Goal: Transaction & Acquisition: Purchase product/service

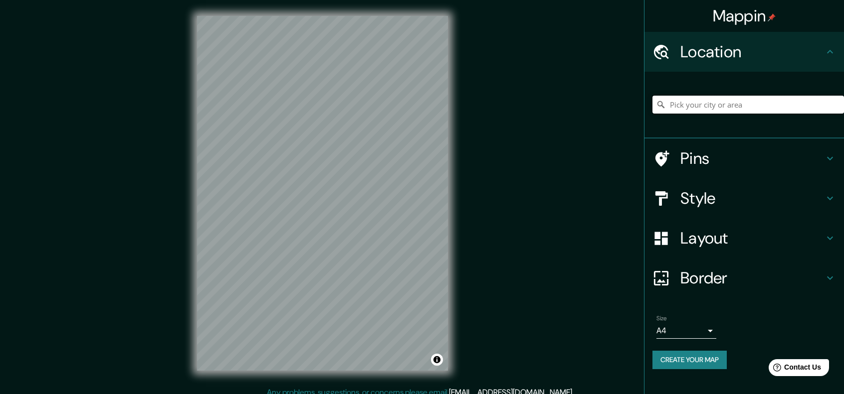
click at [705, 103] on input "Pick your city or area" at bounding box center [747, 105] width 191 height 18
paste input "Escuela Libertad"
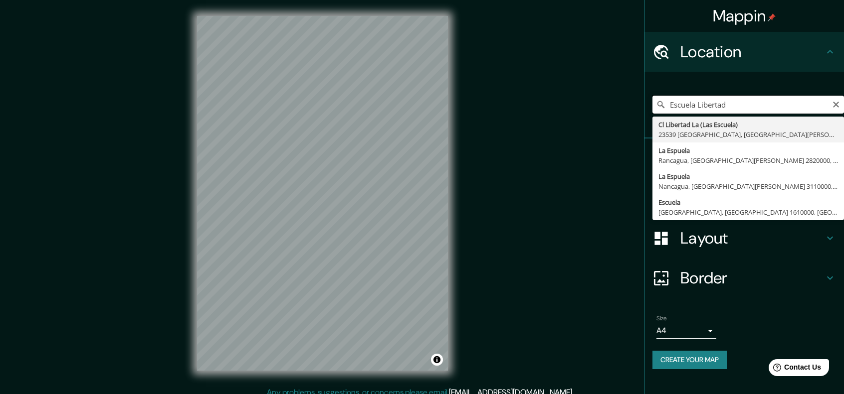
click at [768, 104] on input "Escuela Libertad" at bounding box center [747, 105] width 191 height 18
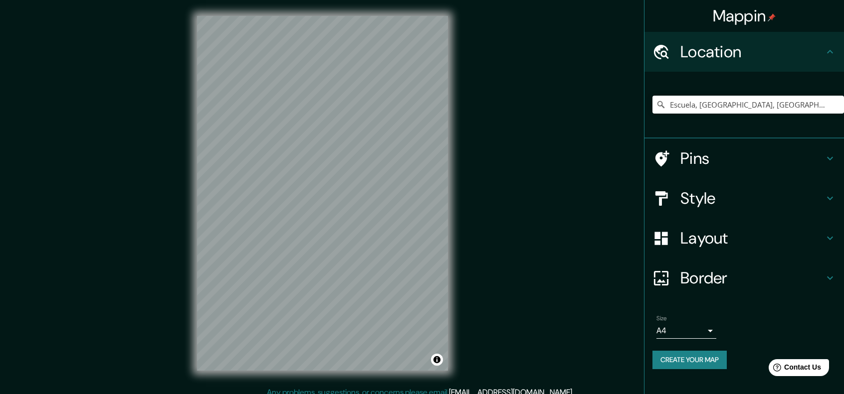
click at [715, 211] on div "Style" at bounding box center [743, 199] width 199 height 40
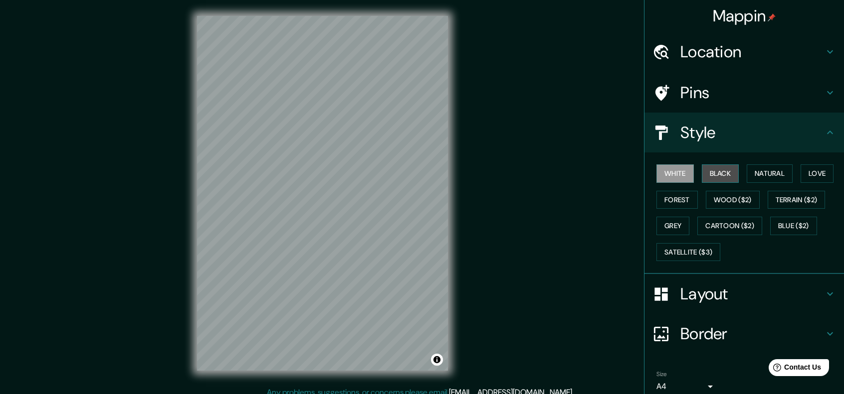
click at [725, 165] on button "Black" at bounding box center [720, 174] width 37 height 18
click at [764, 168] on button "Natural" at bounding box center [769, 174] width 46 height 18
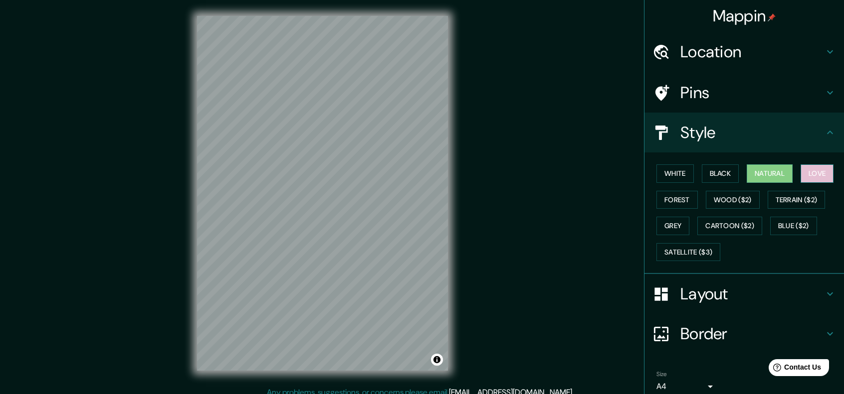
click at [817, 170] on button "Love" at bounding box center [816, 174] width 33 height 18
click at [666, 203] on button "Forest" at bounding box center [676, 200] width 41 height 18
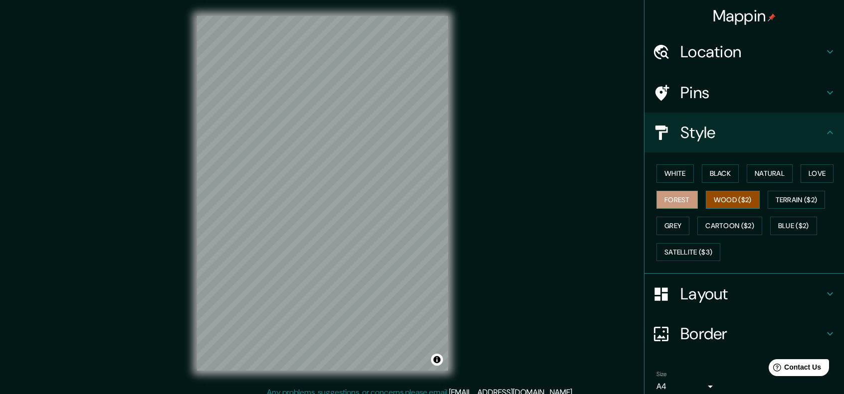
click at [726, 200] on button "Wood ($2)" at bounding box center [733, 200] width 54 height 18
click at [812, 196] on button "Terrain ($2)" at bounding box center [796, 200] width 58 height 18
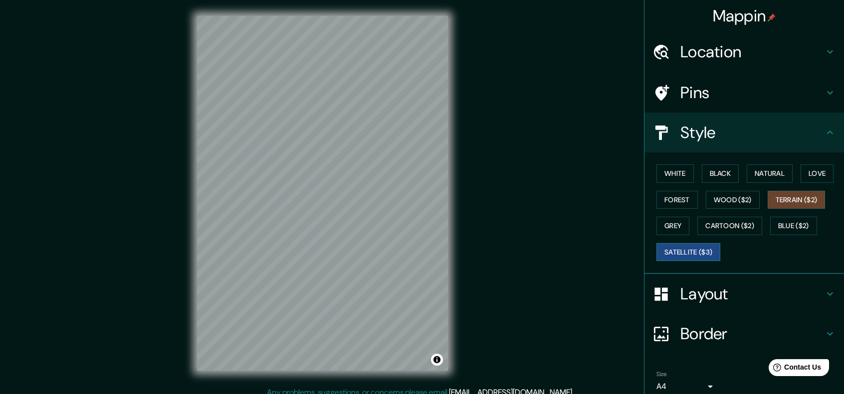
click at [705, 253] on button "Satellite ($3)" at bounding box center [688, 252] width 64 height 18
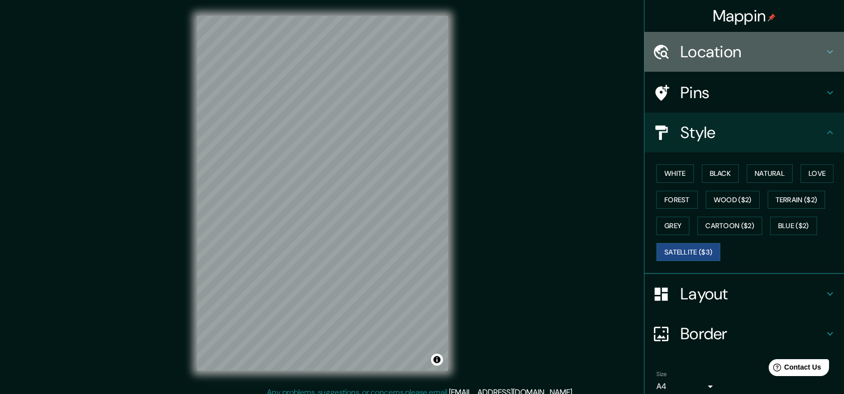
click at [716, 53] on h4 "Location" at bounding box center [752, 52] width 144 height 20
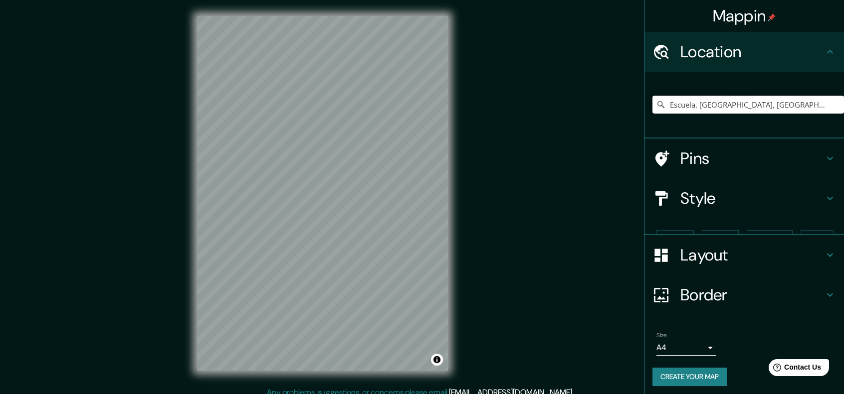
click at [712, 108] on input "Escuela, [GEOGRAPHIC_DATA], [GEOGRAPHIC_DATA] 1610000, [GEOGRAPHIC_DATA]" at bounding box center [747, 105] width 191 height 18
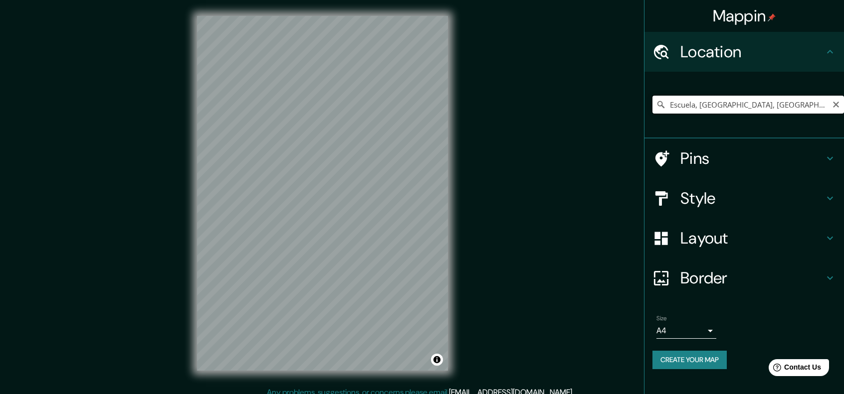
click at [712, 108] on input "Escuela, [GEOGRAPHIC_DATA], [GEOGRAPHIC_DATA] 1610000, [GEOGRAPHIC_DATA]" at bounding box center [747, 105] width 191 height 18
paste input "Chonchi"
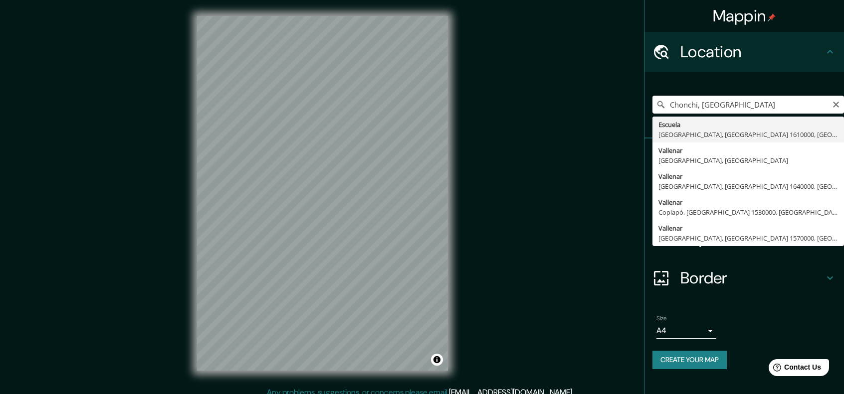
click at [733, 107] on input "Chonchi, [GEOGRAPHIC_DATA]" at bounding box center [747, 105] width 191 height 18
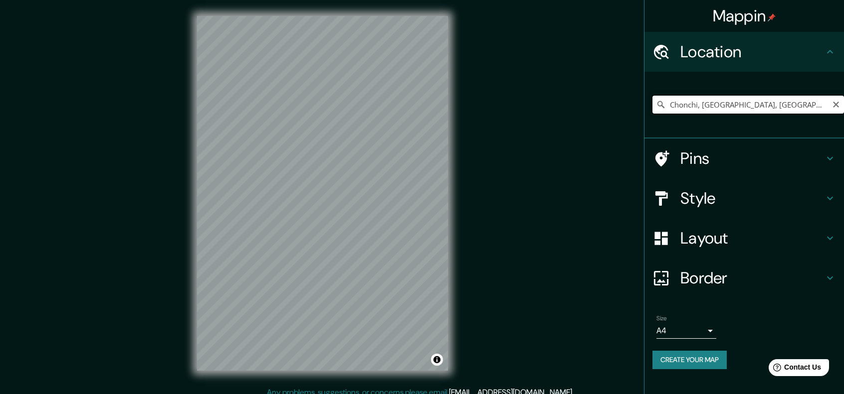
click at [778, 106] on input "Chonchi, [GEOGRAPHIC_DATA], [GEOGRAPHIC_DATA]" at bounding box center [747, 105] width 191 height 18
drag, startPoint x: 772, startPoint y: 104, endPoint x: 697, endPoint y: 106, distance: 75.8
click at [697, 106] on input "Chonchi, [GEOGRAPHIC_DATA], [GEOGRAPHIC_DATA]" at bounding box center [747, 105] width 191 height 18
drag, startPoint x: 697, startPoint y: 107, endPoint x: 777, endPoint y: 108, distance: 79.8
click at [777, 108] on input "Chonchi, [GEOGRAPHIC_DATA], [GEOGRAPHIC_DATA]" at bounding box center [747, 105] width 191 height 18
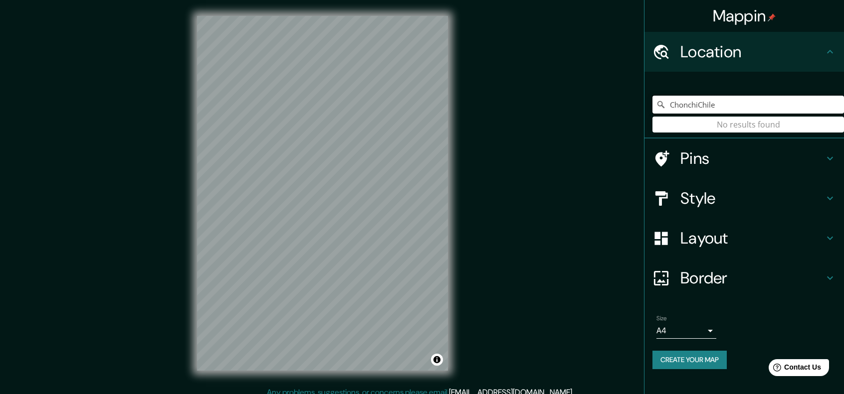
click at [794, 106] on input "ChonchiChile" at bounding box center [747, 105] width 191 height 18
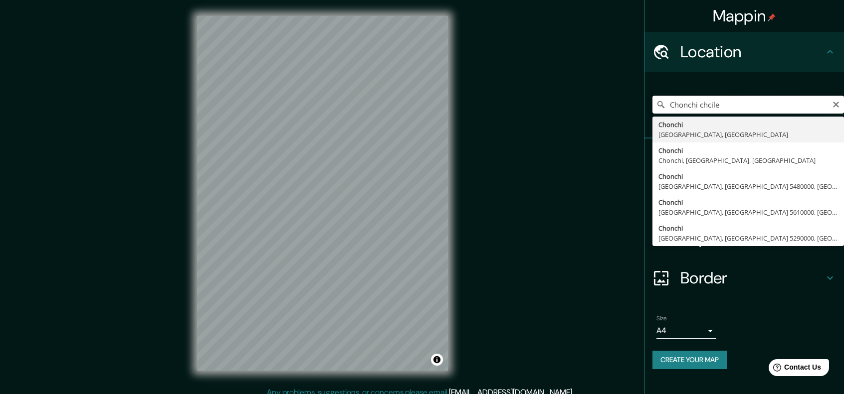
click at [711, 104] on input "Chonchi chcile" at bounding box center [747, 105] width 191 height 18
click at [722, 108] on input "Chonchi [GEOGRAPHIC_DATA]" at bounding box center [747, 105] width 191 height 18
type input "Chonchi, [GEOGRAPHIC_DATA], [GEOGRAPHIC_DATA] 1530000, [GEOGRAPHIC_DATA]"
